Goal: Task Accomplishment & Management: Complete application form

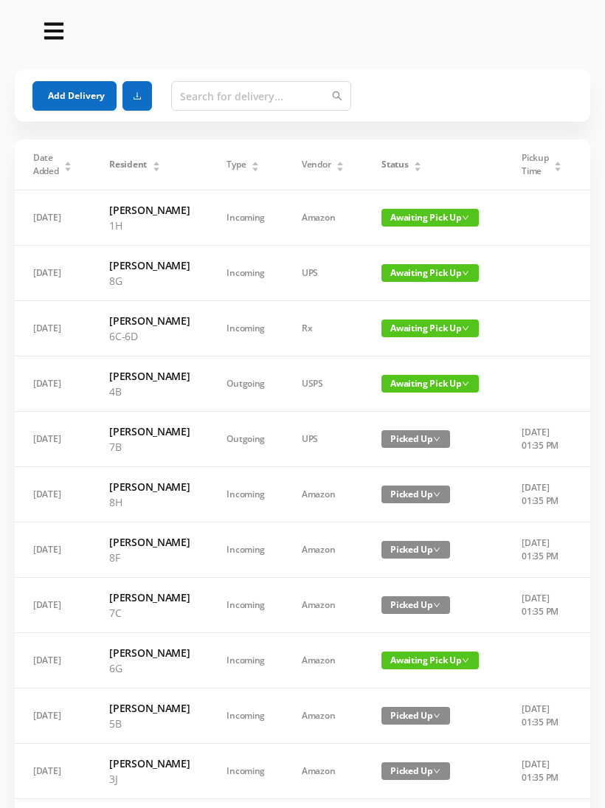
click at [412, 226] on span "Awaiting Pick Up" at bounding box center [429, 218] width 97 height 18
click at [409, 277] on link "Picked Up" at bounding box center [417, 278] width 96 height 24
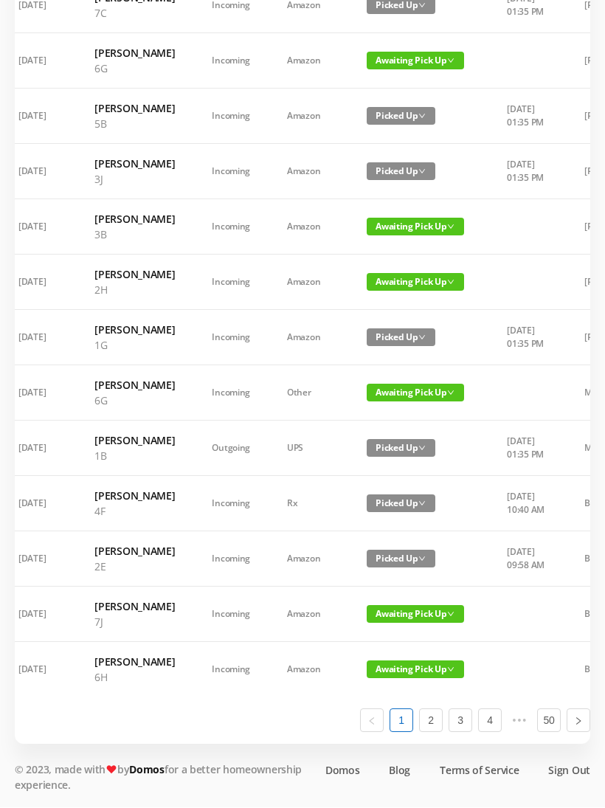
scroll to position [854, 0]
click at [434, 732] on link "2" at bounding box center [431, 721] width 22 height 22
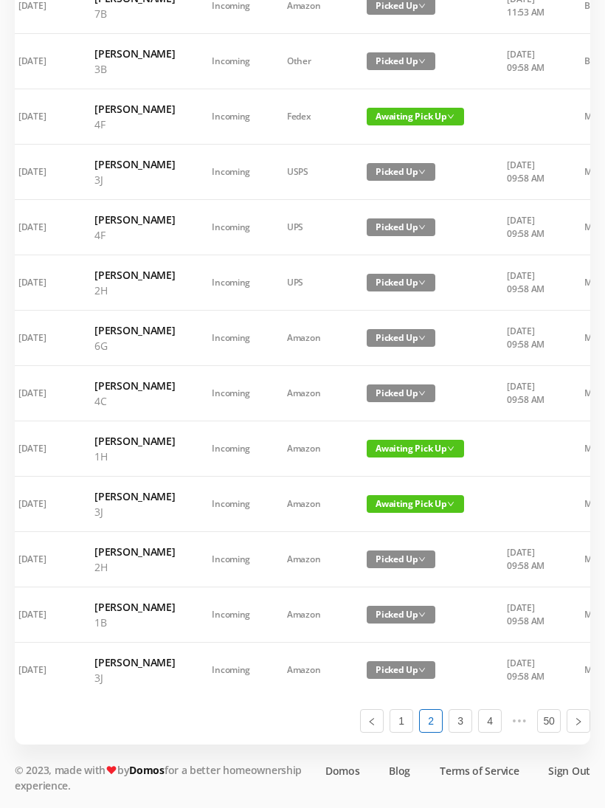
click at [399, 440] on span "Awaiting Pick Up" at bounding box center [415, 449] width 97 height 18
click at [389, 729] on link "Picked Up" at bounding box center [399, 741] width 96 height 24
click at [403, 506] on span "Awaiting Pick Up" at bounding box center [415, 504] width 97 height 18
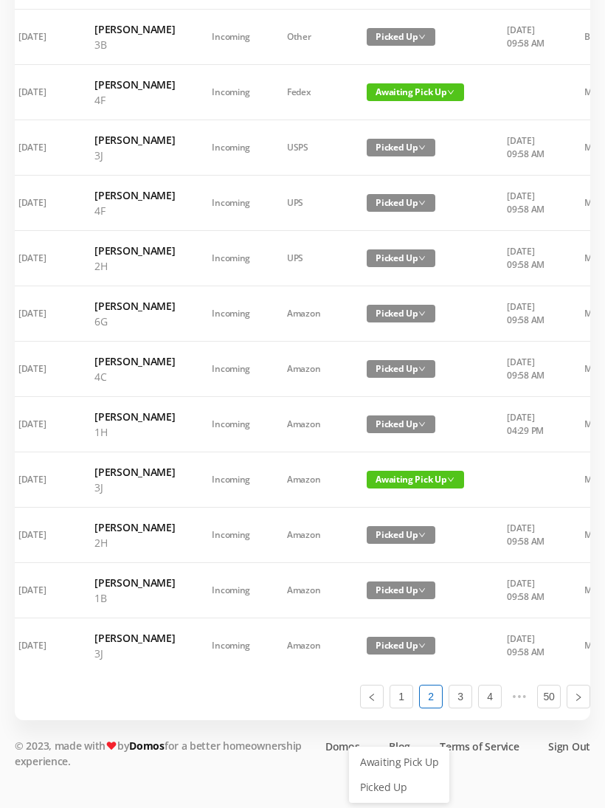
click at [389, 775] on link "Picked Up" at bounding box center [399, 787] width 96 height 24
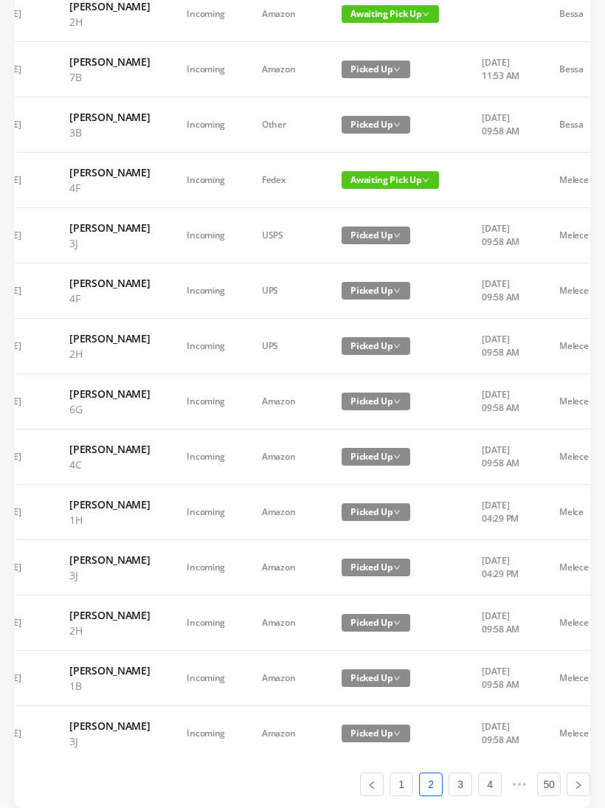
scroll to position [0, 41]
click at [395, 189] on span "Awaiting Pick Up" at bounding box center [389, 180] width 97 height 18
click at [375, 386] on link "Picked Up" at bounding box center [373, 379] width 96 height 24
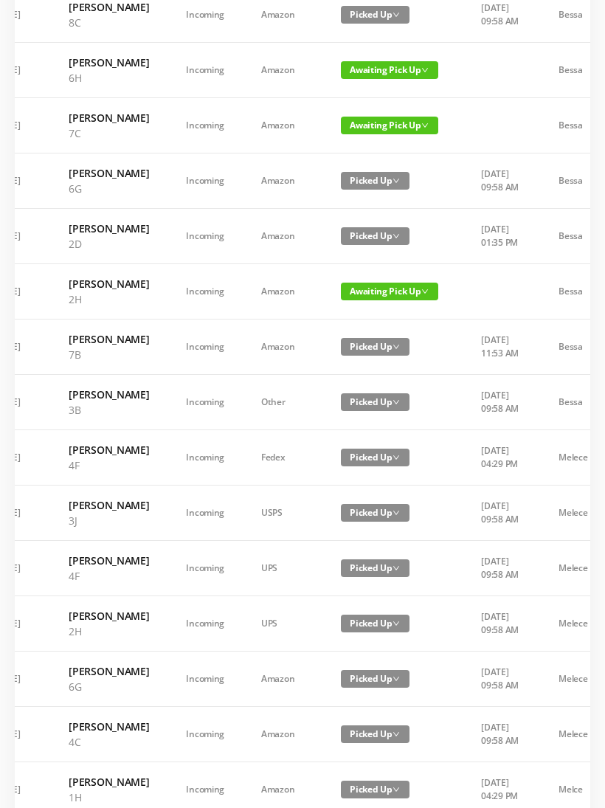
scroll to position [258, 0]
click at [377, 134] on span "Awaiting Pick Up" at bounding box center [389, 126] width 97 height 18
click at [367, 237] on link "Picked Up" at bounding box center [373, 232] width 96 height 24
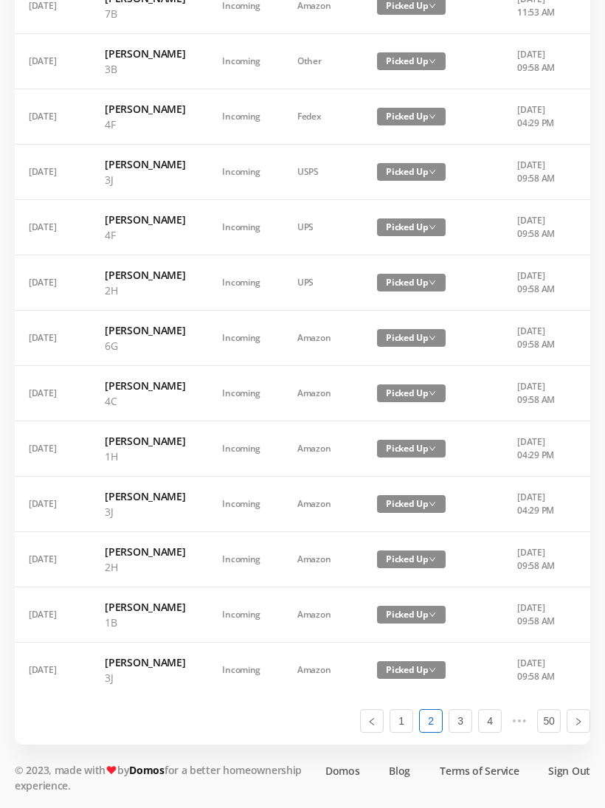
scroll to position [882, 0]
click at [407, 732] on link "1" at bounding box center [401, 721] width 22 height 22
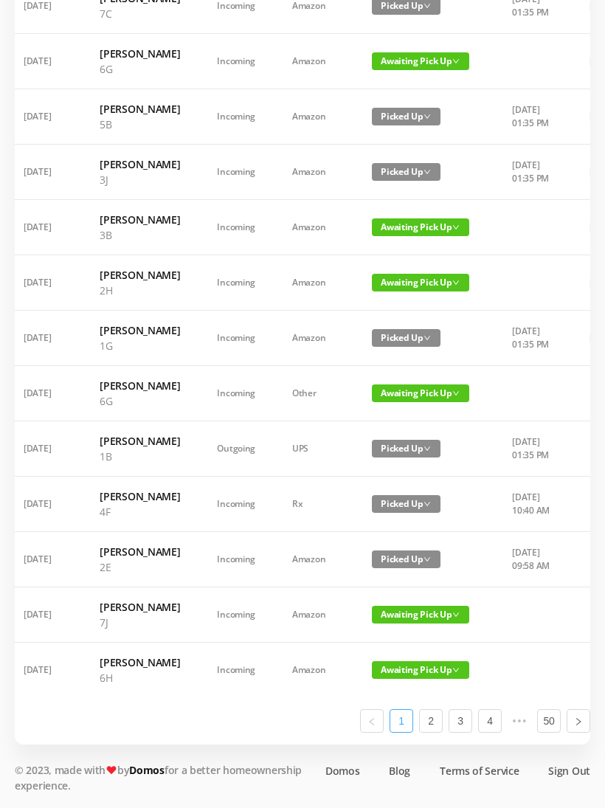
scroll to position [0, 8]
click at [399, 621] on span "Awaiting Pick Up" at bounding box center [421, 615] width 97 height 18
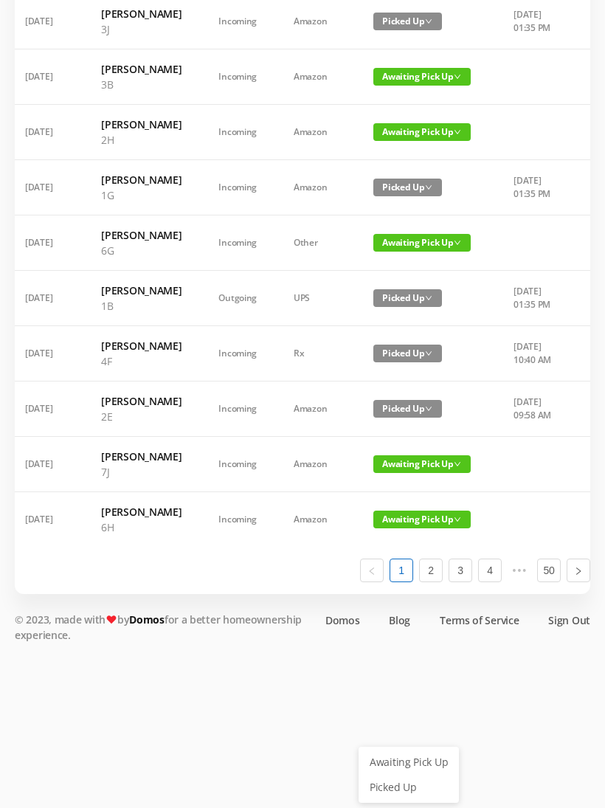
click at [401, 775] on link "Picked Up" at bounding box center [409, 787] width 96 height 24
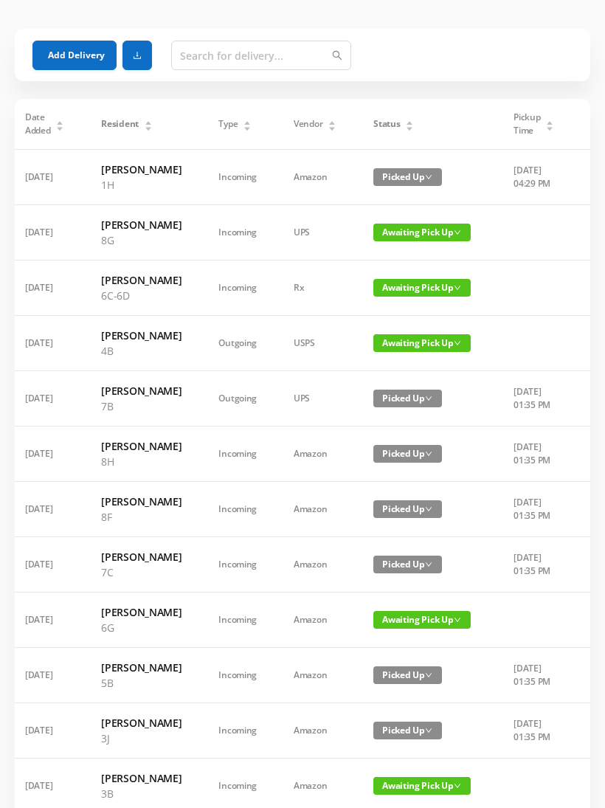
scroll to position [0, 0]
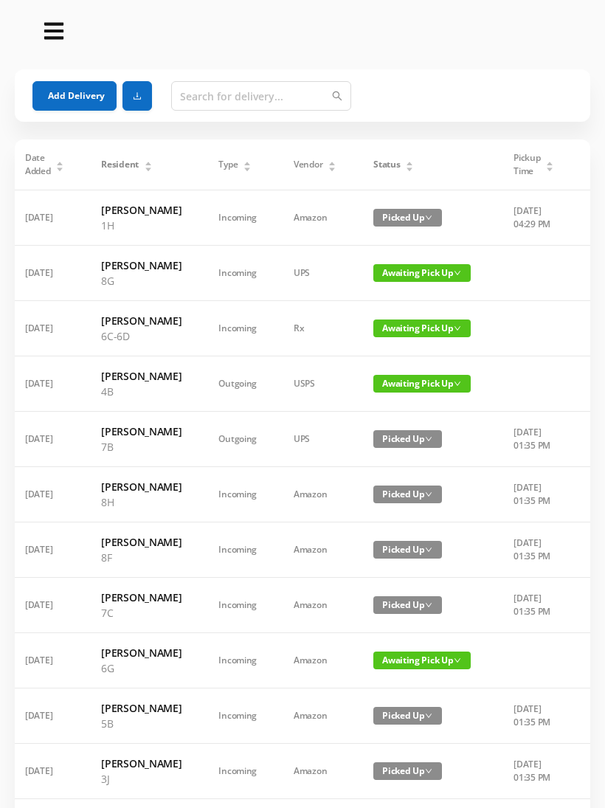
click at [74, 87] on button "Add Delivery" at bounding box center [74, 96] width 84 height 30
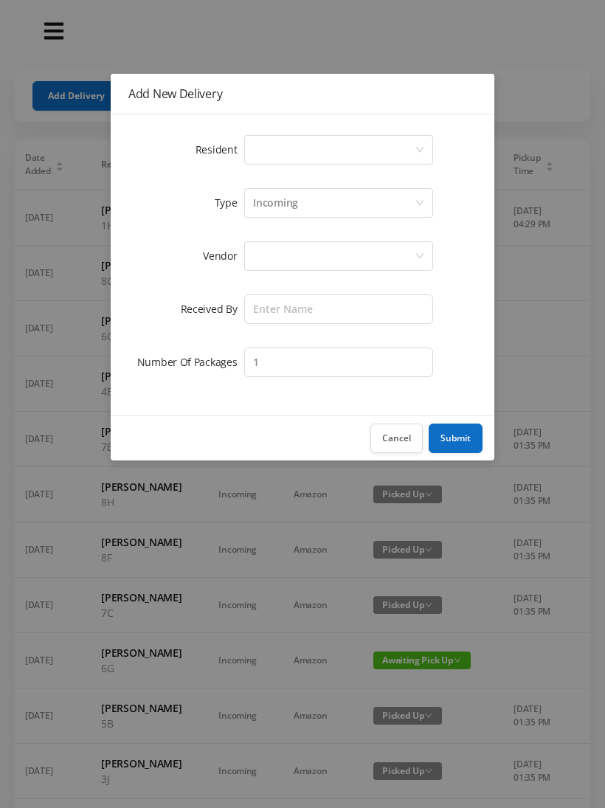
click at [317, 151] on div "Select a person" at bounding box center [334, 150] width 162 height 28
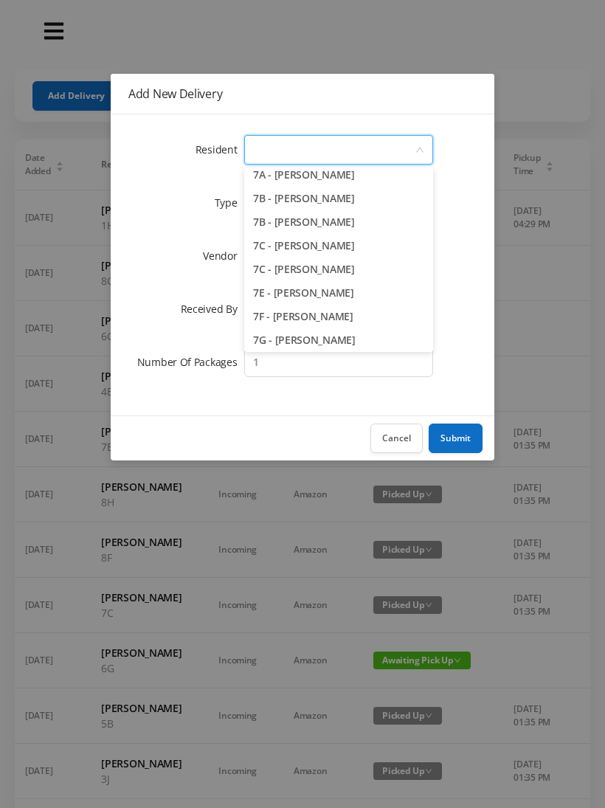
scroll to position [1694, 0]
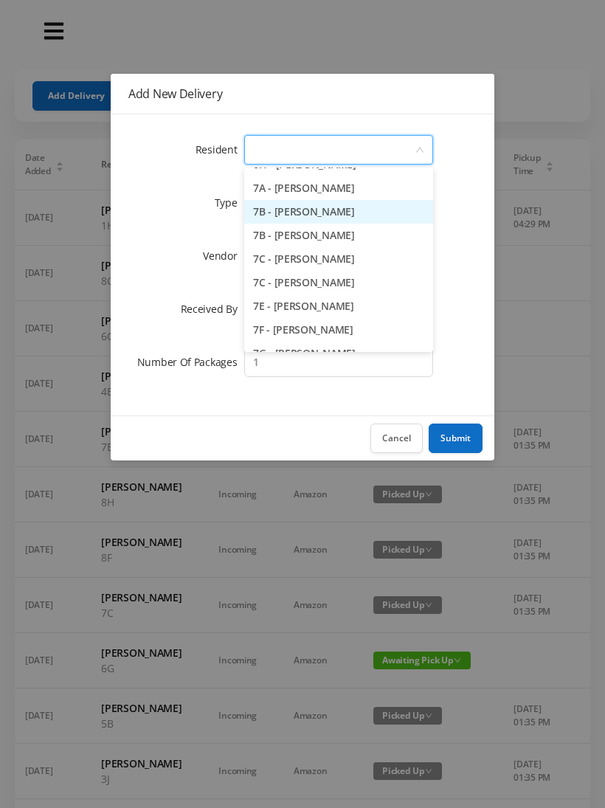
click at [356, 209] on li "7B - [PERSON_NAME]" at bounding box center [338, 212] width 189 height 24
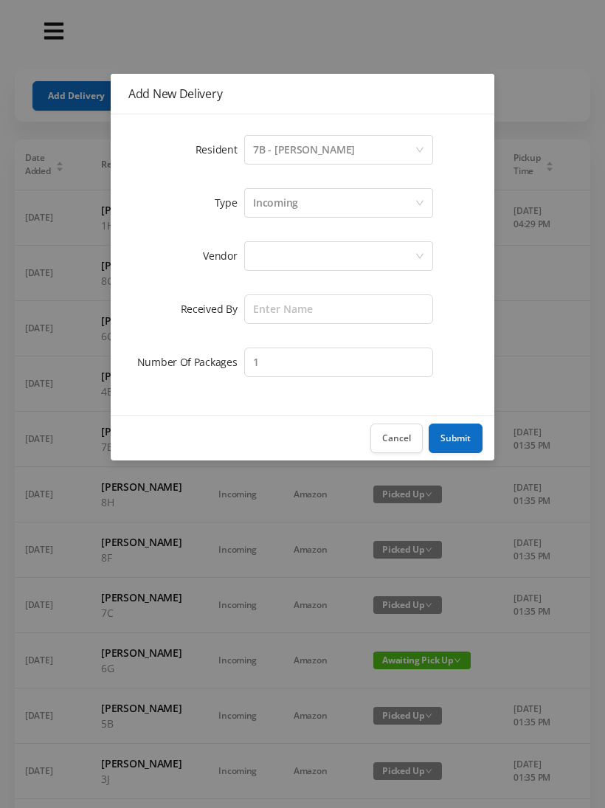
click at [291, 207] on div "Incoming" at bounding box center [275, 203] width 45 height 28
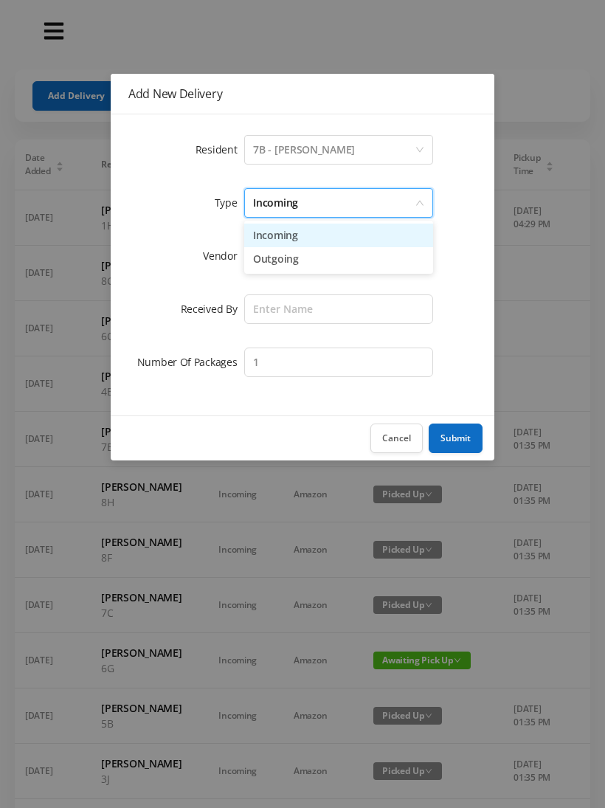
click at [283, 241] on li "Incoming" at bounding box center [338, 236] width 189 height 24
click at [285, 257] on div at bounding box center [334, 256] width 162 height 28
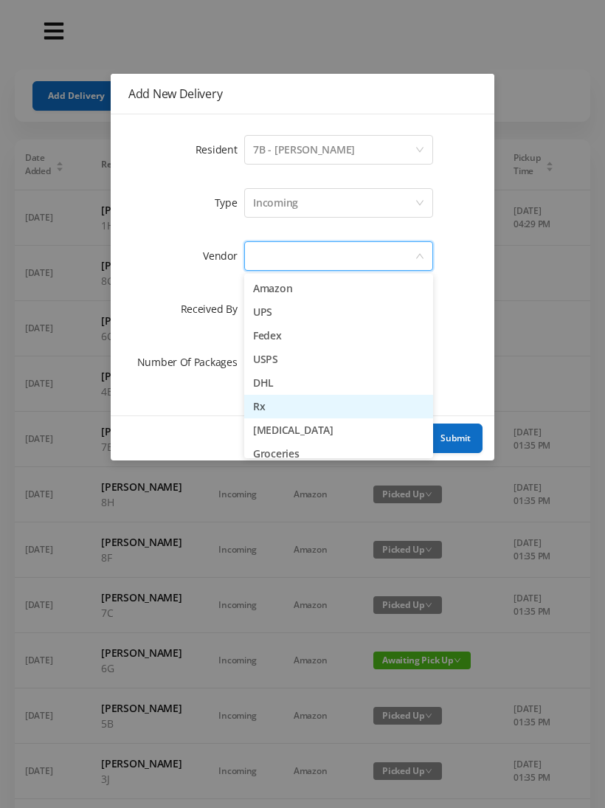
click at [289, 410] on li "Rx" at bounding box center [338, 407] width 189 height 24
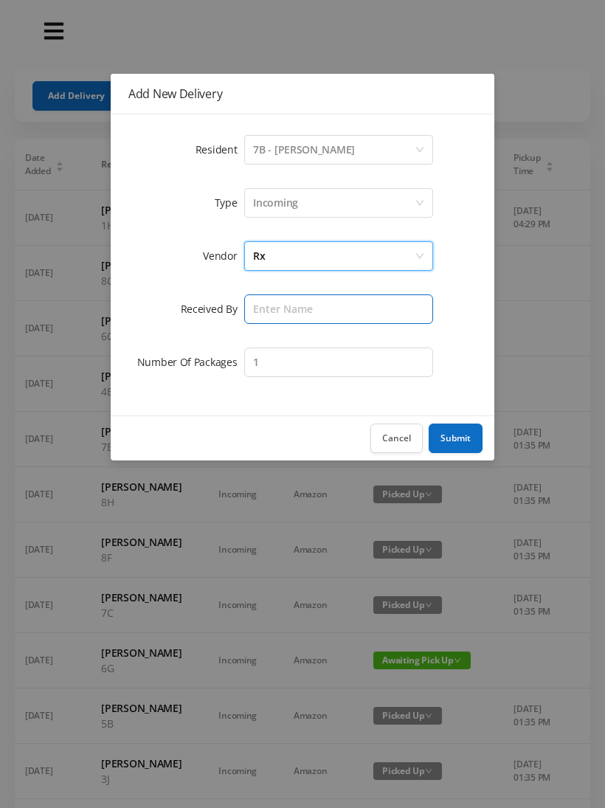
click at [288, 316] on input "text" at bounding box center [338, 309] width 189 height 30
type input "Melece"
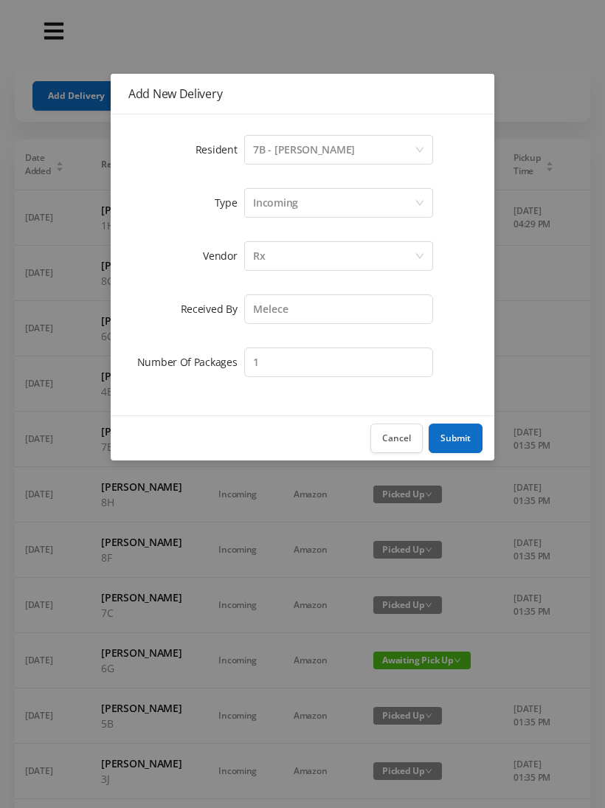
click at [457, 440] on button "Submit" at bounding box center [456, 438] width 54 height 30
